Goal: Check status: Check status

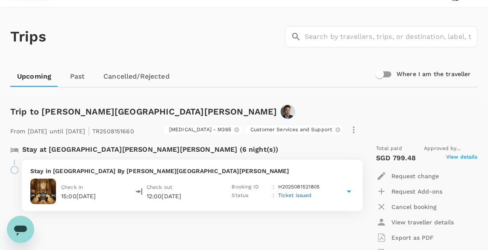
scroll to position [21, 0]
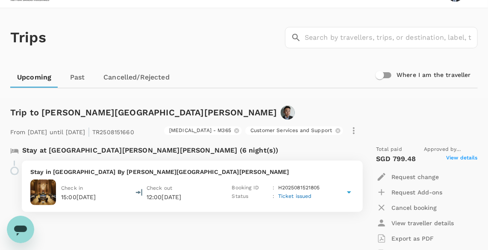
click at [40, 75] on link "Upcoming" at bounding box center [34, 77] width 48 height 21
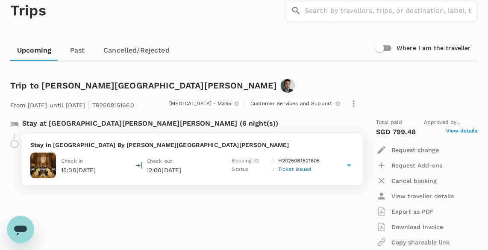
scroll to position [38, 0]
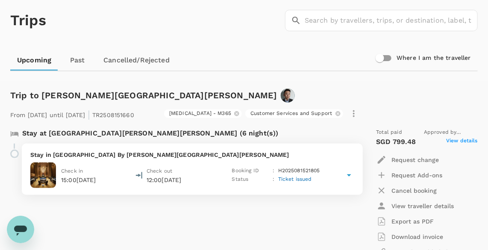
click at [79, 58] on link "Past" at bounding box center [77, 60] width 38 height 21
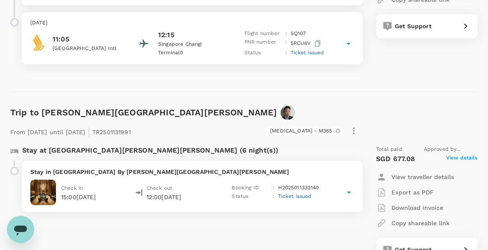
scroll to position [1902, 0]
drag, startPoint x: 393, startPoint y: 114, endPoint x: 414, endPoint y: 115, distance: 21.8
click at [414, 153] on p "SGD 677.08" at bounding box center [395, 158] width 39 height 10
drag, startPoint x: 414, startPoint y: 115, endPoint x: 397, endPoint y: 120, distance: 18.2
click at [397, 153] on p "SGD 677.08" at bounding box center [395, 158] width 39 height 10
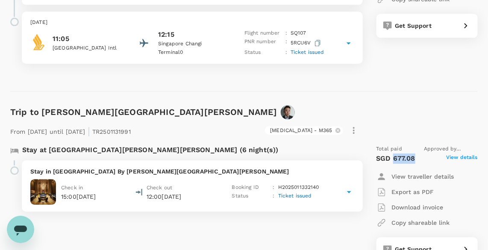
click at [397, 153] on p "SGD 677.08" at bounding box center [395, 158] width 39 height 10
click at [348, 187] on icon at bounding box center [349, 192] width 10 height 10
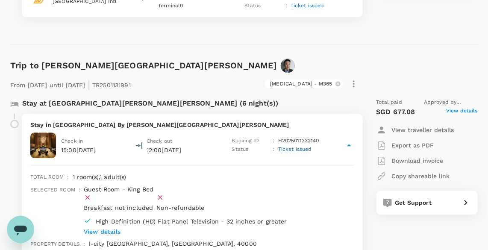
scroll to position [1988, 0]
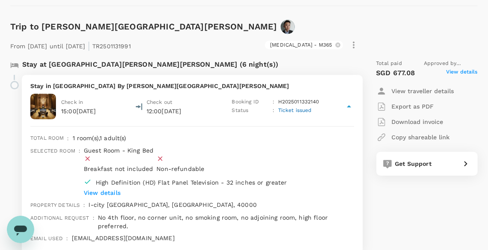
click at [377, 158] on div "Total paid Approved by [PERSON_NAME] Er SGD 677.08 View details View traveller …" at bounding box center [418, 157] width 119 height 208
click at [397, 170] on div "Total paid Approved by [PERSON_NAME] Er SGD 677.08 View details View traveller …" at bounding box center [418, 157] width 119 height 208
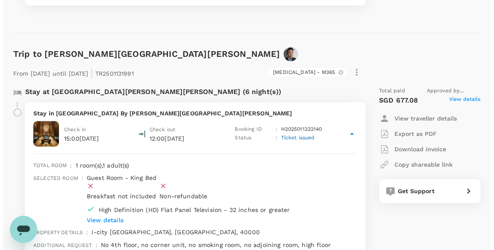
scroll to position [1950, 0]
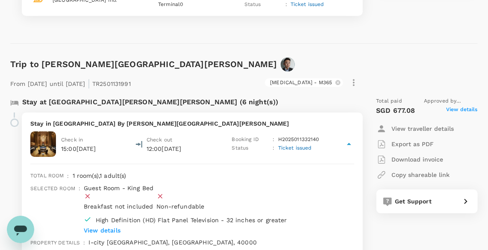
click at [457, 106] on span "View details" at bounding box center [462, 111] width 32 height 10
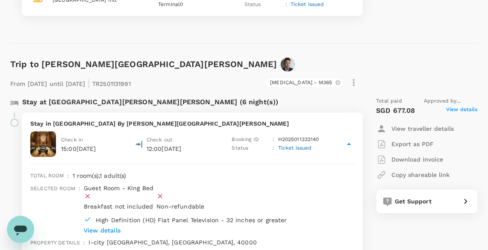
click at [452, 106] on span "View details" at bounding box center [462, 111] width 32 height 10
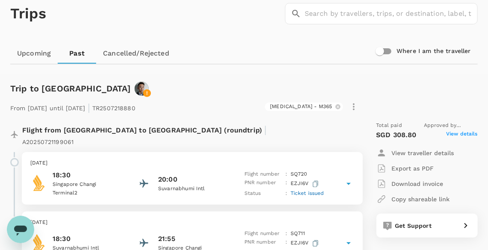
scroll to position [0, 0]
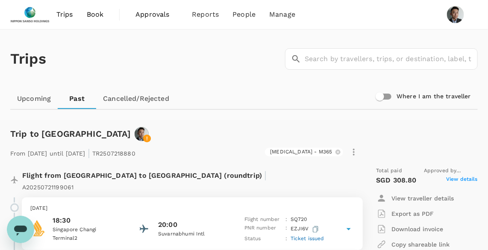
click at [42, 100] on link "Upcoming" at bounding box center [33, 98] width 47 height 21
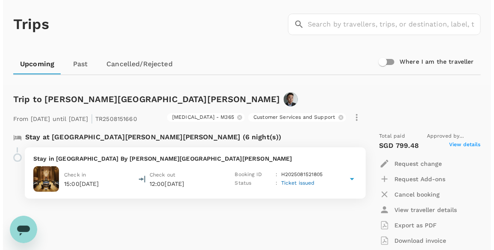
scroll to position [77, 0]
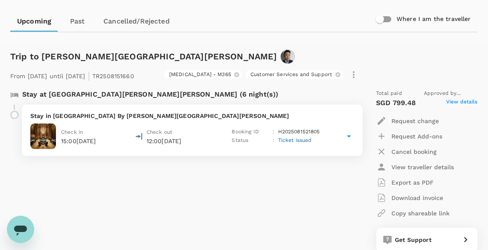
click at [456, 103] on span "View details" at bounding box center [462, 103] width 32 height 10
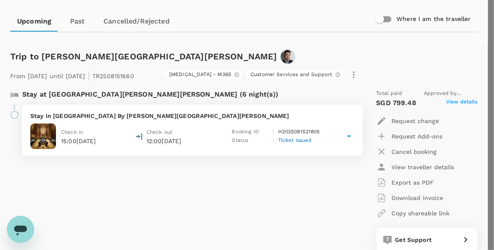
scroll to position [40, 0]
drag, startPoint x: 275, startPoint y: 100, endPoint x: 330, endPoint y: 187, distance: 103.7
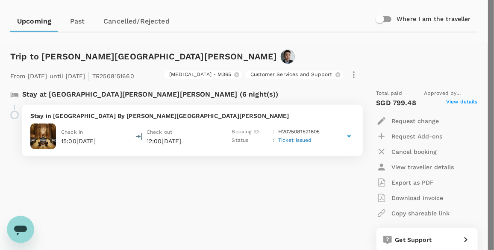
drag, startPoint x: 284, startPoint y: 99, endPoint x: 312, endPoint y: 98, distance: 28.2
drag, startPoint x: 312, startPoint y: 98, endPoint x: 322, endPoint y: 100, distance: 10.2
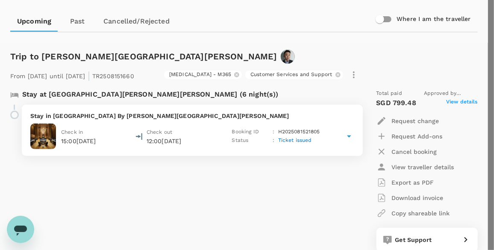
drag, startPoint x: 332, startPoint y: 149, endPoint x: 341, endPoint y: 159, distance: 13.0
drag, startPoint x: 341, startPoint y: 159, endPoint x: 341, endPoint y: 165, distance: 5.6
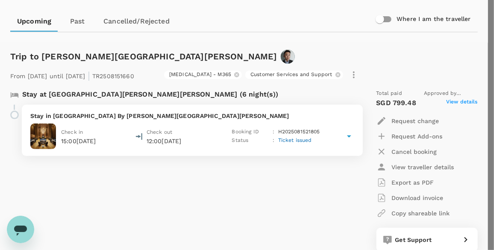
scroll to position [0, 0]
drag, startPoint x: 275, startPoint y: 98, endPoint x: 334, endPoint y: 186, distance: 105.3
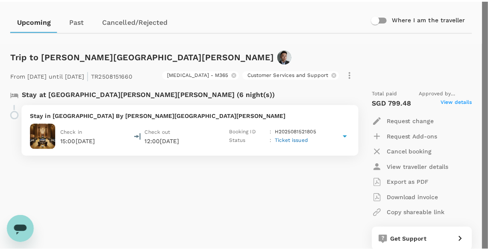
scroll to position [0, 0]
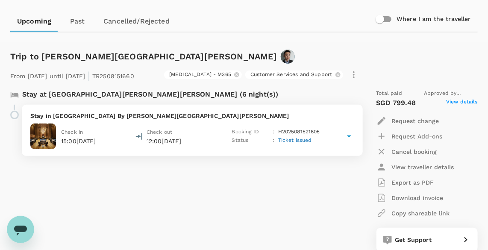
click at [416, 46] on div "Trip to [PERSON_NAME][GEOGRAPHIC_DATA][PERSON_NAME]" at bounding box center [242, 55] width 471 height 18
